Goal: Transaction & Acquisition: Obtain resource

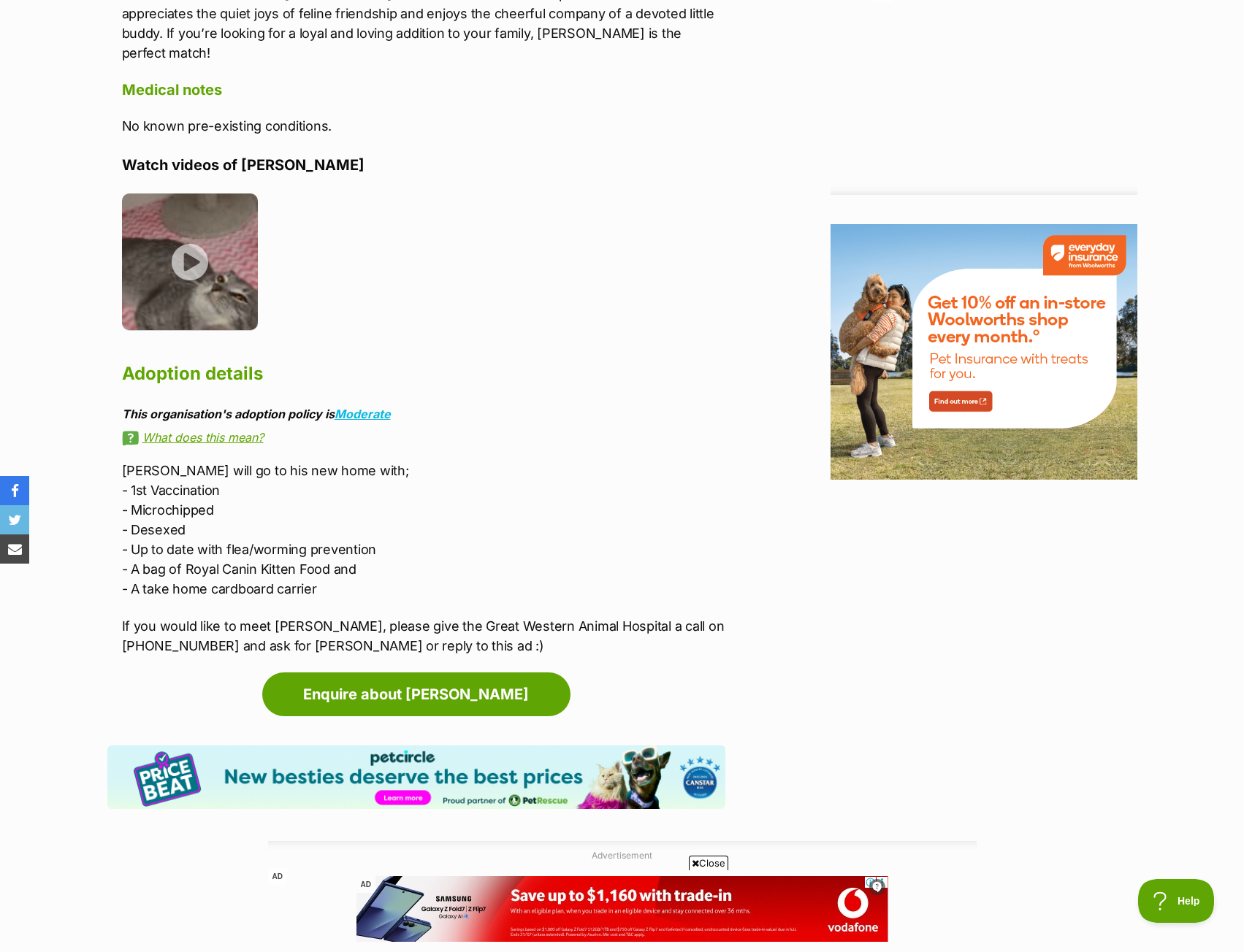
scroll to position [1607, 0]
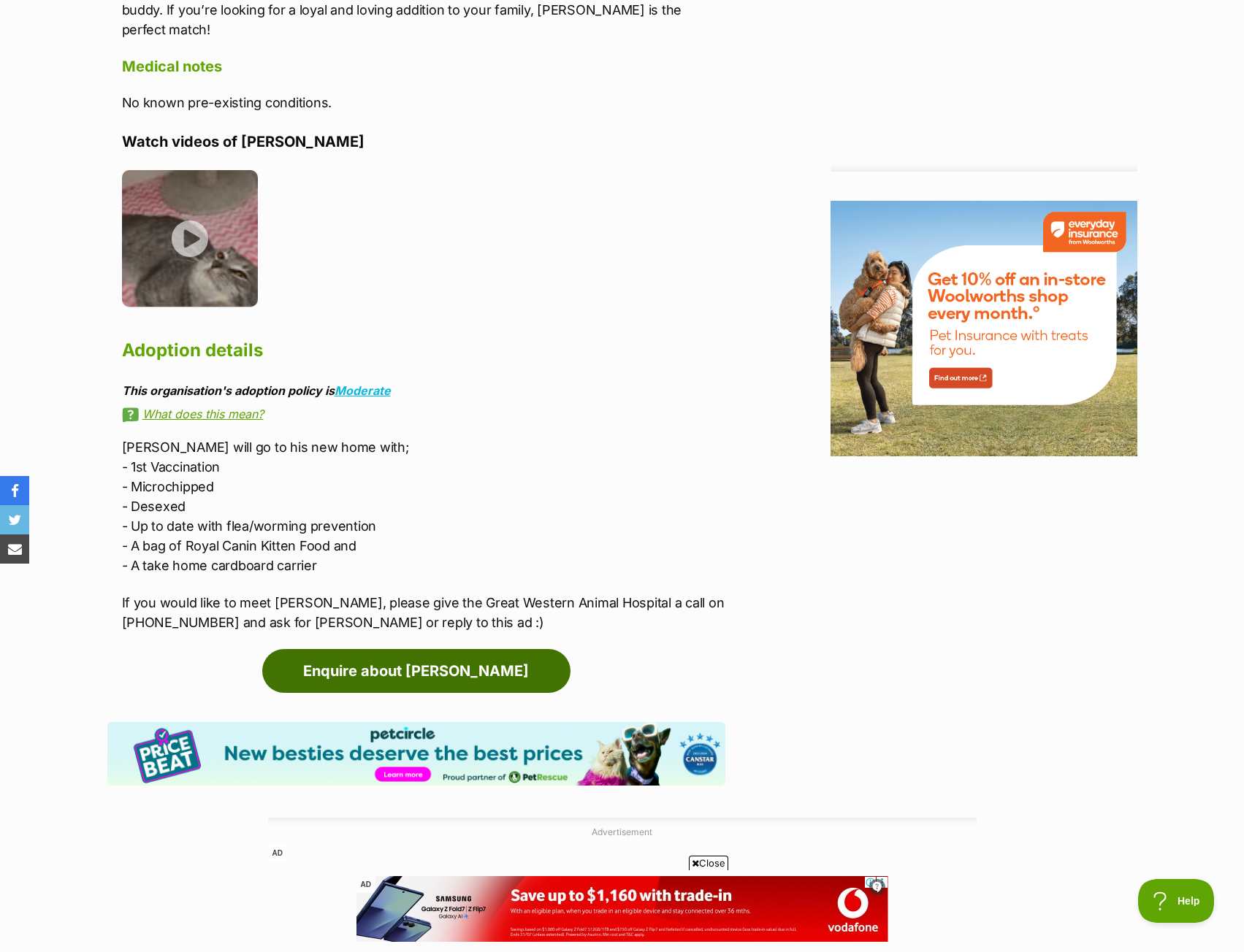
click at [432, 658] on link "Enquire about [PERSON_NAME]" at bounding box center [416, 671] width 309 height 44
